Goal: Feedback & Contribution: Leave review/rating

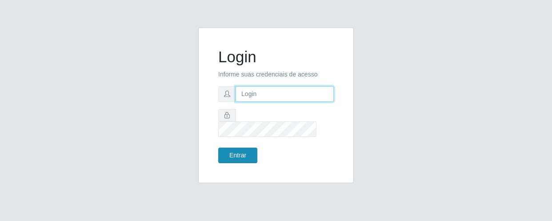
type input "[EMAIL_ADDRESS][DOMAIN_NAME]"
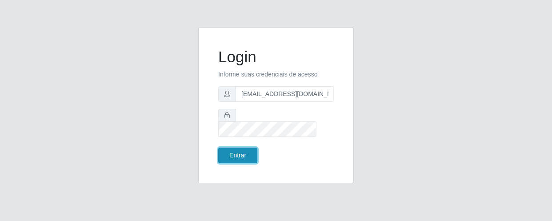
click at [240, 148] on button "Entrar" at bounding box center [237, 156] width 39 height 16
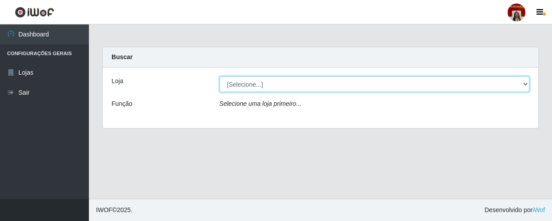
click at [522, 82] on select "[Selecione...] Mar Vermelho - Loja 04" at bounding box center [375, 84] width 310 height 16
select select "251"
click at [220, 76] on select "[Selecione...] Mar Vermelho - Loja 04" at bounding box center [375, 84] width 310 height 16
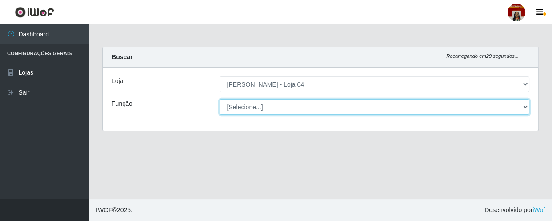
drag, startPoint x: 532, startPoint y: 106, endPoint x: 528, endPoint y: 103, distance: 4.8
click at [528, 103] on select "[Selecione...] ASG ASG + ASG ++ Auxiliar de Depósito Auxiliar de Depósito + Aux…" at bounding box center [375, 107] width 310 height 16
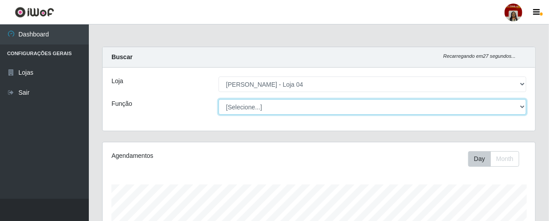
scroll to position [184, 433]
click at [521, 104] on select "[Selecione...] ASG ASG + ASG ++ Auxiliar de Depósito Auxiliar de Depósito + Aux…" at bounding box center [373, 107] width 308 height 16
select select "22"
click at [219, 99] on select "[Selecione...] ASG ASG + ASG ++ Auxiliar de Depósito Auxiliar de Depósito + Aux…" at bounding box center [373, 107] width 308 height 16
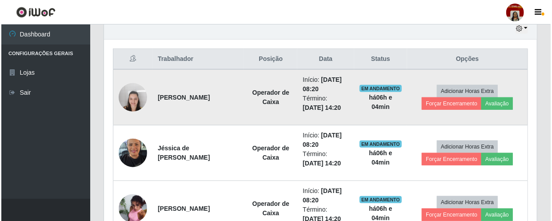
scroll to position [332, 0]
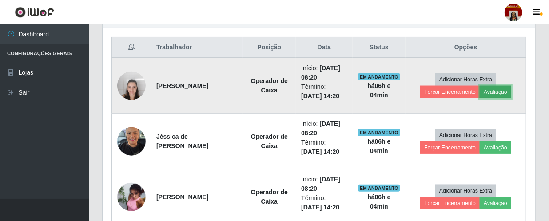
click at [493, 92] on button "Avaliação" at bounding box center [496, 92] width 32 height 12
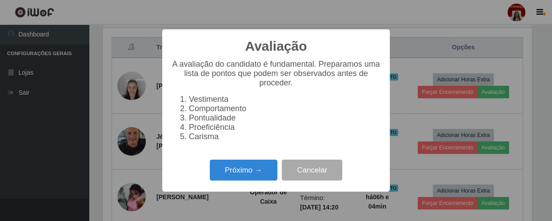
scroll to position [184, 429]
click at [252, 174] on button "Próximo →" at bounding box center [244, 170] width 68 height 21
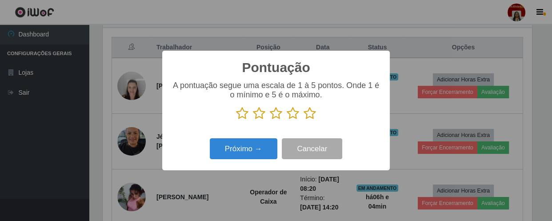
click at [309, 116] on icon at bounding box center [310, 113] width 12 height 13
click at [304, 120] on input "radio" at bounding box center [304, 120] width 0 height 0
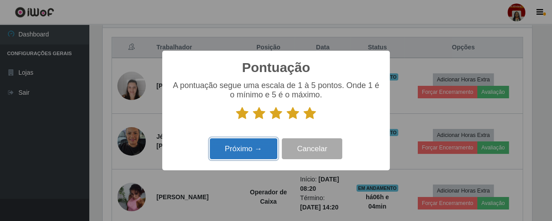
click at [249, 144] on button "Próximo →" at bounding box center [244, 148] width 68 height 21
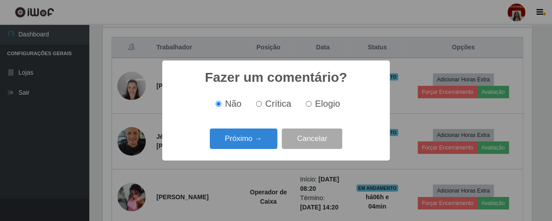
click at [249, 144] on button "Próximo →" at bounding box center [244, 138] width 68 height 21
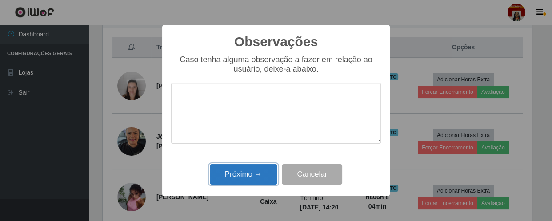
click at [241, 174] on button "Próximo →" at bounding box center [244, 174] width 68 height 21
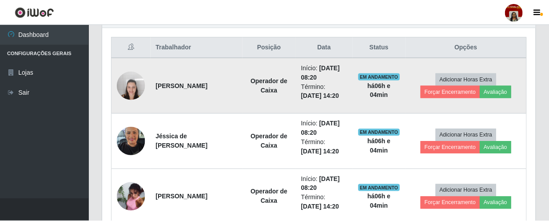
scroll to position [184, 433]
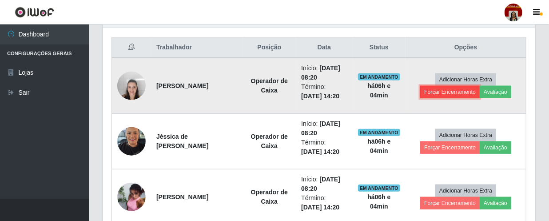
click at [431, 96] on button "Forçar Encerramento" at bounding box center [450, 92] width 60 height 12
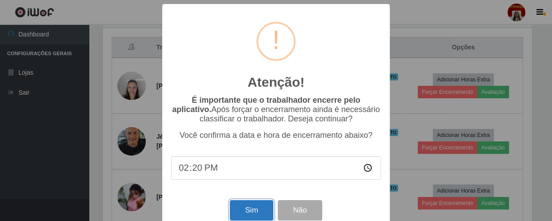
click at [254, 212] on button "Sim" at bounding box center [251, 210] width 43 height 21
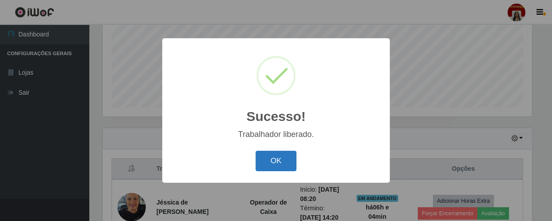
click at [283, 159] on button "OK" at bounding box center [276, 161] width 41 height 21
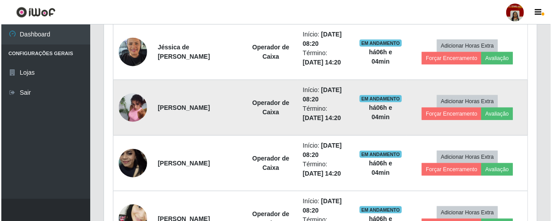
scroll to position [372, 0]
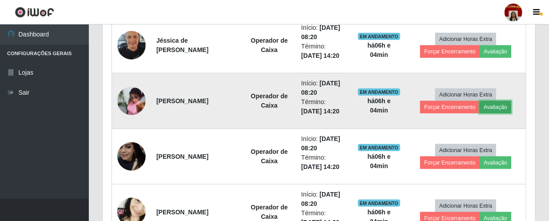
click at [504, 108] on button "Avaliação" at bounding box center [496, 107] width 32 height 12
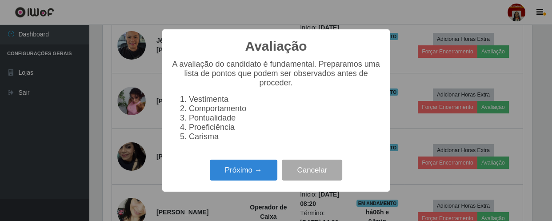
scroll to position [184, 429]
click at [264, 174] on button "Próximo →" at bounding box center [244, 170] width 68 height 21
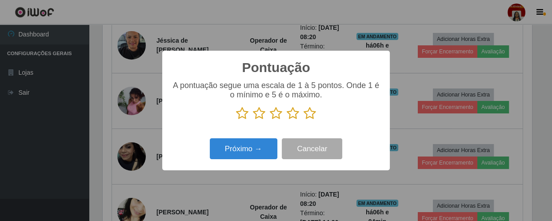
click at [312, 115] on icon at bounding box center [310, 113] width 12 height 13
click at [304, 120] on input "radio" at bounding box center [304, 120] width 0 height 0
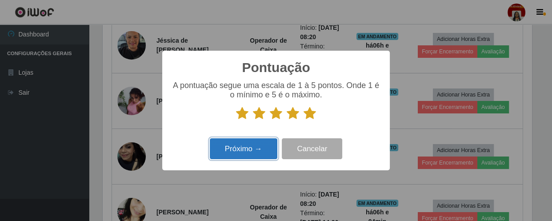
click at [240, 153] on button "Próximo →" at bounding box center [244, 148] width 68 height 21
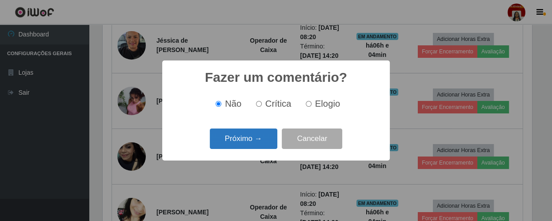
click at [241, 144] on button "Próximo →" at bounding box center [244, 138] width 68 height 21
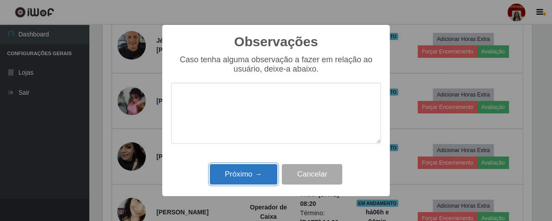
click at [243, 173] on button "Próximo →" at bounding box center [244, 174] width 68 height 21
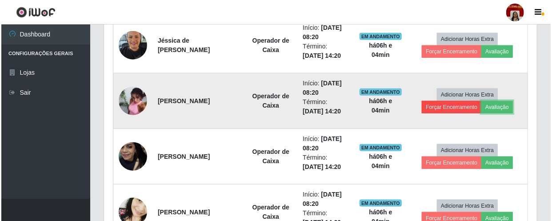
scroll to position [184, 433]
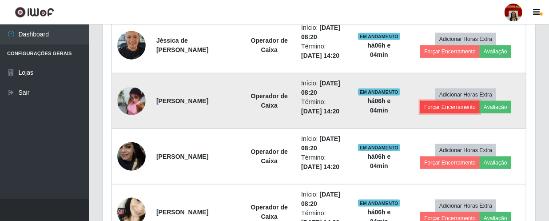
click at [444, 106] on button "Forçar Encerramento" at bounding box center [450, 107] width 60 height 12
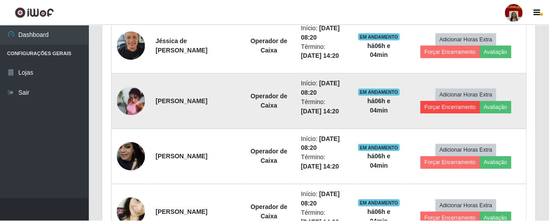
scroll to position [184, 429]
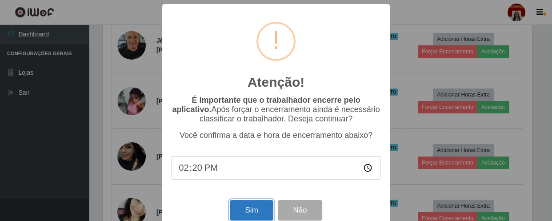
click at [248, 207] on button "Sim" at bounding box center [251, 210] width 43 height 21
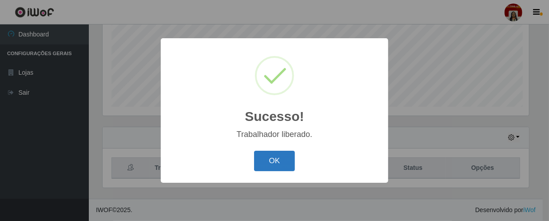
scroll to position [0, 0]
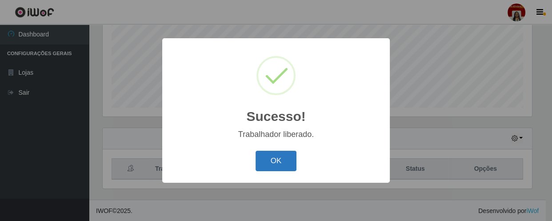
click at [273, 159] on button "OK" at bounding box center [276, 161] width 41 height 21
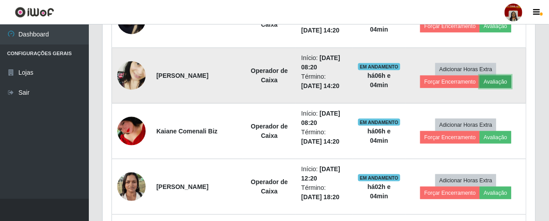
click at [500, 82] on button "Avaliação" at bounding box center [496, 82] width 32 height 12
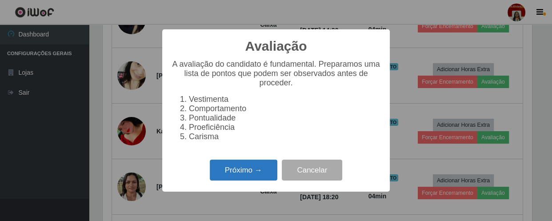
click at [239, 170] on button "Próximo →" at bounding box center [244, 170] width 68 height 21
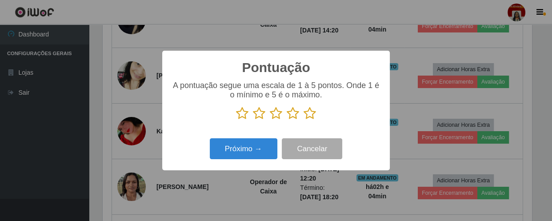
click at [305, 116] on icon at bounding box center [310, 113] width 12 height 13
click at [304, 120] on input "radio" at bounding box center [304, 120] width 0 height 0
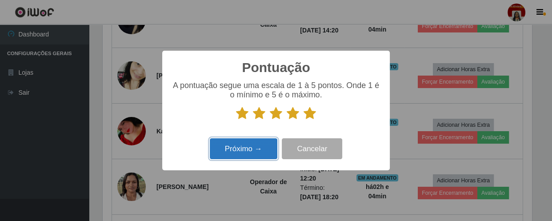
click at [258, 144] on button "Próximo →" at bounding box center [244, 148] width 68 height 21
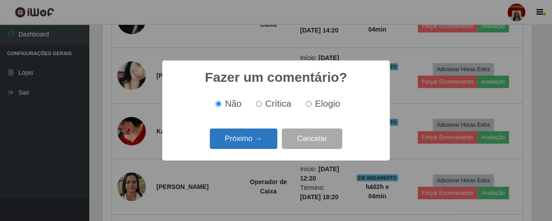
click at [256, 142] on button "Próximo →" at bounding box center [244, 138] width 68 height 21
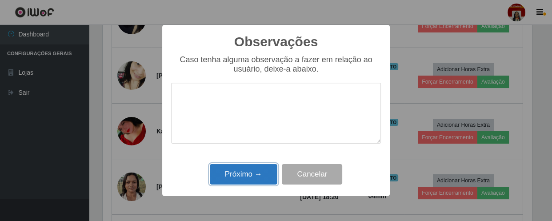
click at [248, 172] on button "Próximo →" at bounding box center [244, 174] width 68 height 21
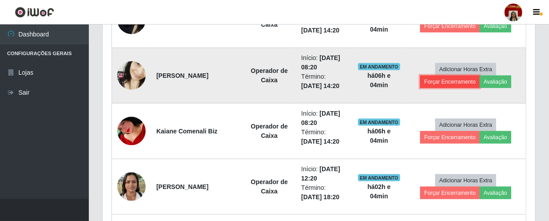
click at [444, 79] on button "Forçar Encerramento" at bounding box center [450, 82] width 60 height 12
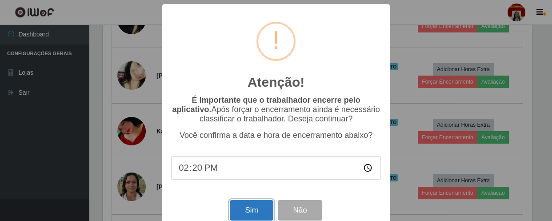
click at [248, 210] on button "Sim" at bounding box center [251, 210] width 43 height 21
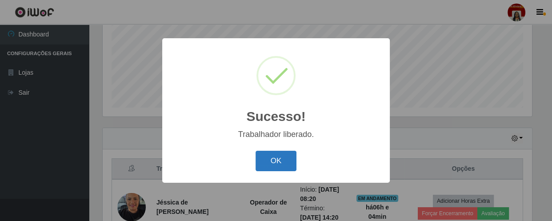
click at [284, 157] on button "OK" at bounding box center [276, 161] width 41 height 21
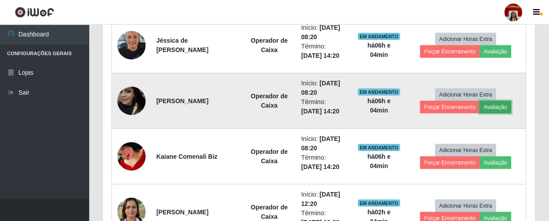
click at [487, 102] on button "Avaliação" at bounding box center [496, 107] width 32 height 12
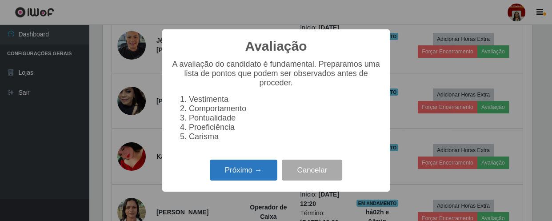
click at [255, 173] on button "Próximo →" at bounding box center [244, 170] width 68 height 21
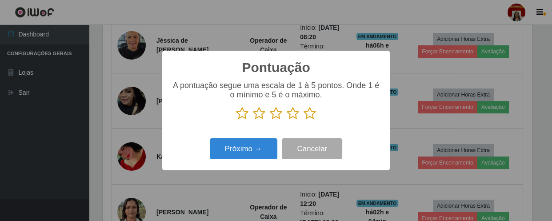
click at [313, 115] on icon at bounding box center [310, 113] width 12 height 13
click at [304, 120] on input "radio" at bounding box center [304, 120] width 0 height 0
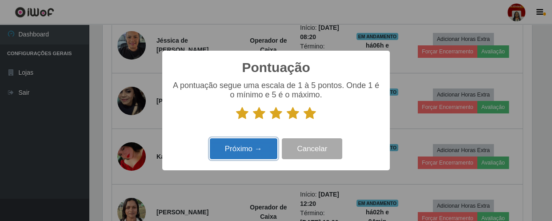
click at [246, 157] on button "Próximo →" at bounding box center [244, 148] width 68 height 21
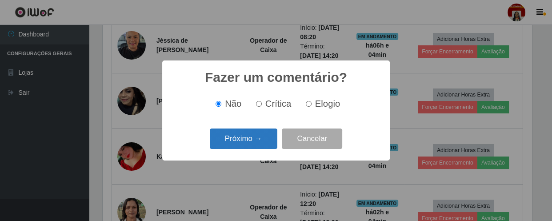
click at [245, 142] on button "Próximo →" at bounding box center [244, 138] width 68 height 21
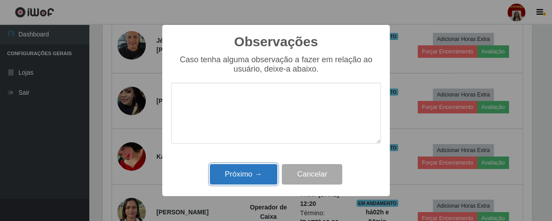
click at [248, 166] on button "Próximo →" at bounding box center [244, 174] width 68 height 21
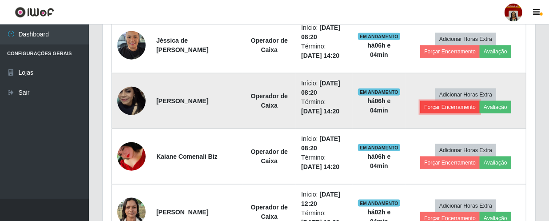
click at [449, 103] on button "Forçar Encerramento" at bounding box center [450, 107] width 60 height 12
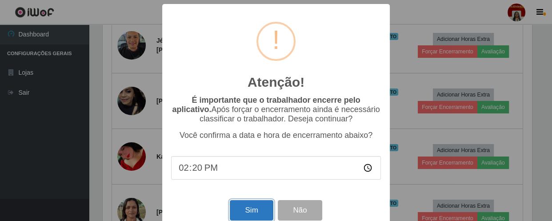
click at [257, 213] on button "Sim" at bounding box center [251, 210] width 43 height 21
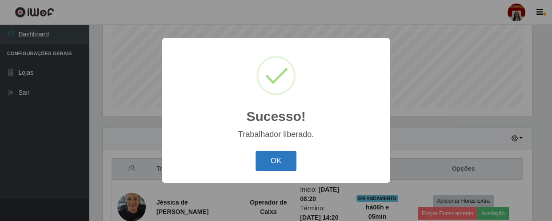
click at [271, 160] on button "OK" at bounding box center [276, 161] width 41 height 21
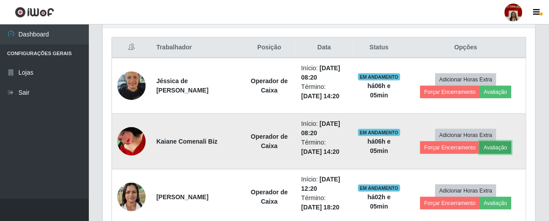
click at [499, 146] on button "Avaliação" at bounding box center [496, 147] width 32 height 12
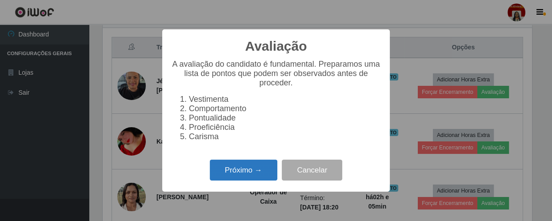
click at [251, 175] on button "Próximo →" at bounding box center [244, 170] width 68 height 21
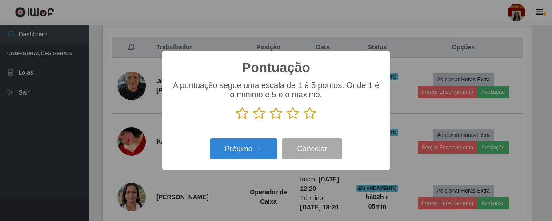
click at [310, 114] on icon at bounding box center [310, 113] width 12 height 13
click at [304, 120] on input "radio" at bounding box center [304, 120] width 0 height 0
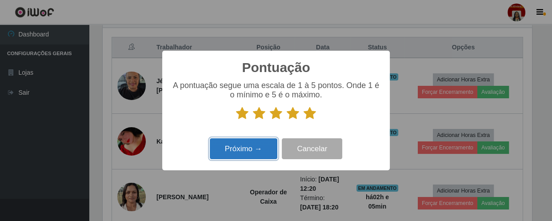
click at [254, 152] on button "Próximo →" at bounding box center [244, 148] width 68 height 21
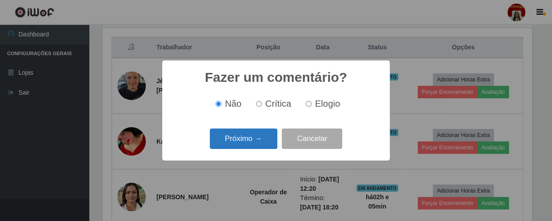
click at [253, 144] on button "Próximo →" at bounding box center [244, 138] width 68 height 21
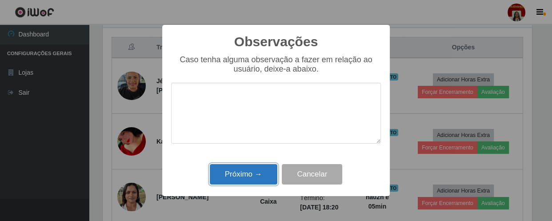
click at [252, 175] on button "Próximo →" at bounding box center [244, 174] width 68 height 21
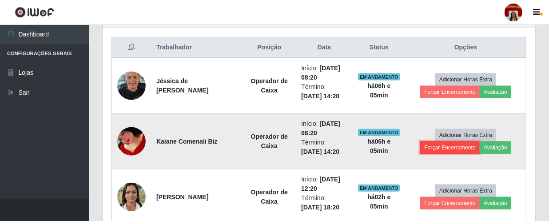
click at [440, 146] on button "Forçar Encerramento" at bounding box center [450, 147] width 60 height 12
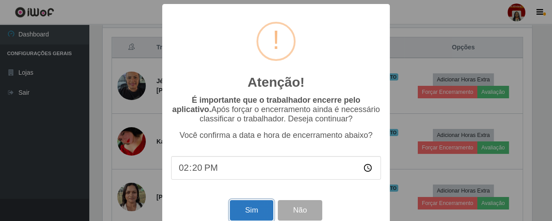
click at [249, 212] on button "Sim" at bounding box center [251, 210] width 43 height 21
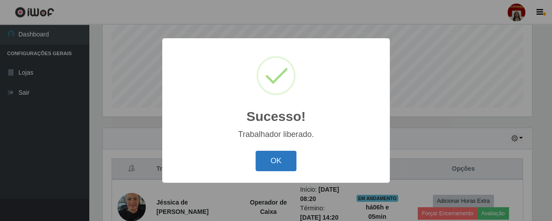
click at [272, 164] on button "OK" at bounding box center [276, 161] width 41 height 21
